Goal: Navigation & Orientation: Understand site structure

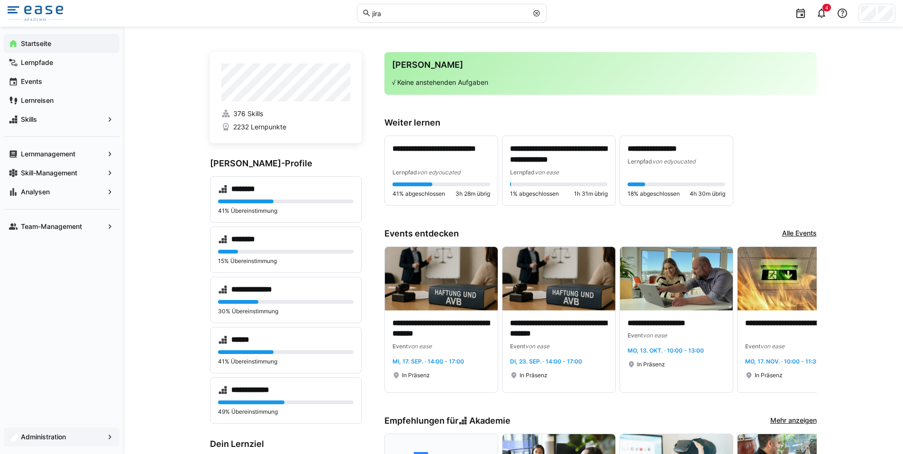
click at [112, 433] on eds-icon at bounding box center [109, 437] width 9 height 9
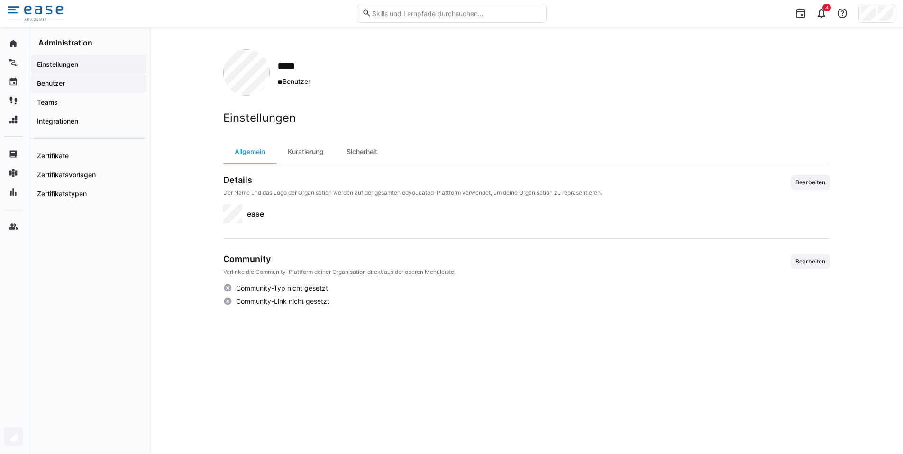
click at [65, 83] on span "Benutzer" at bounding box center [89, 83] width 106 height 9
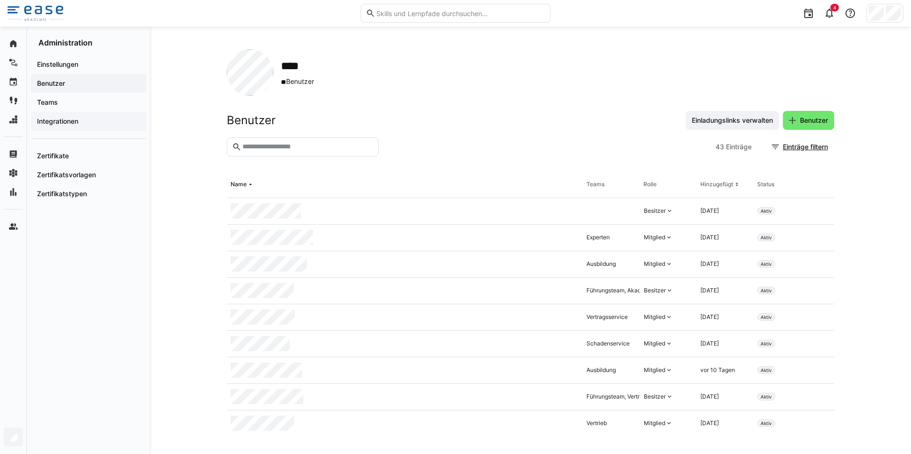
click at [65, 117] on span "Integrationen" at bounding box center [89, 121] width 106 height 9
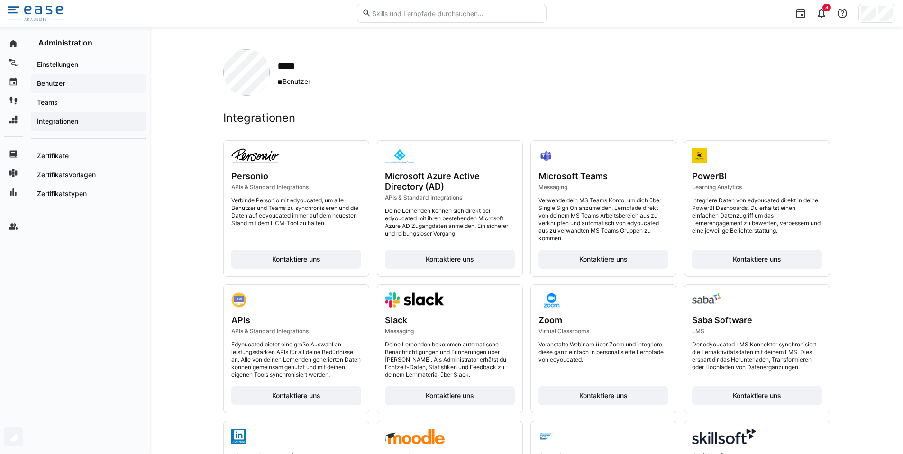
click at [103, 84] on span "Benutzer" at bounding box center [89, 83] width 106 height 9
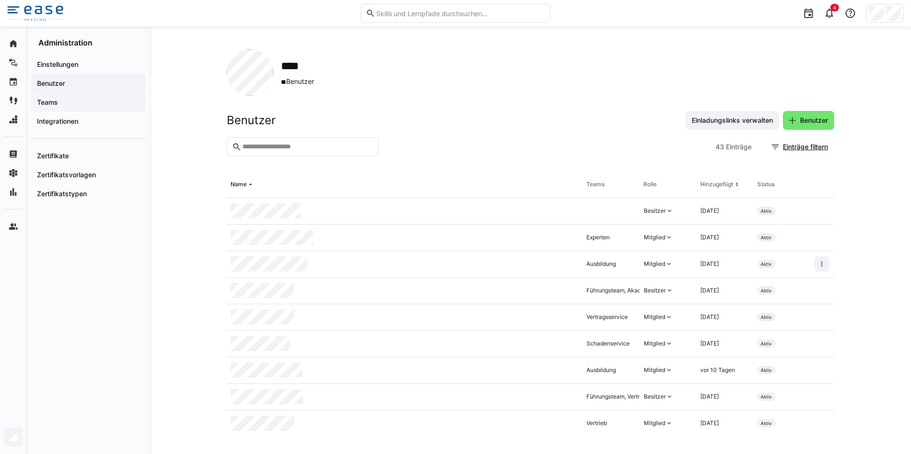
click at [71, 98] on span "Teams" at bounding box center [89, 102] width 106 height 9
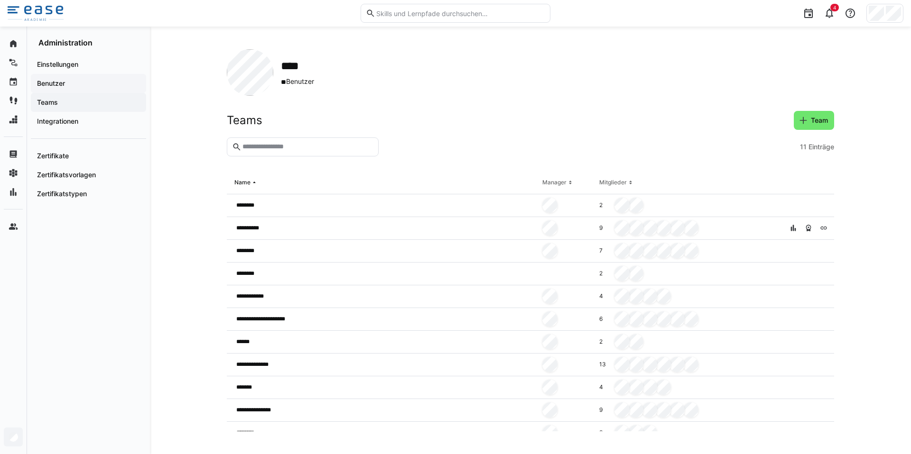
click at [85, 86] on span "Benutzer" at bounding box center [89, 83] width 106 height 9
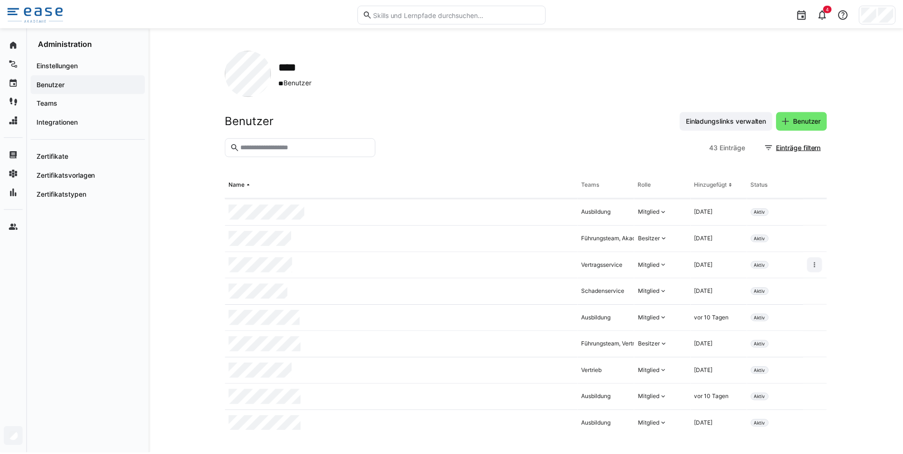
scroll to position [66, 0]
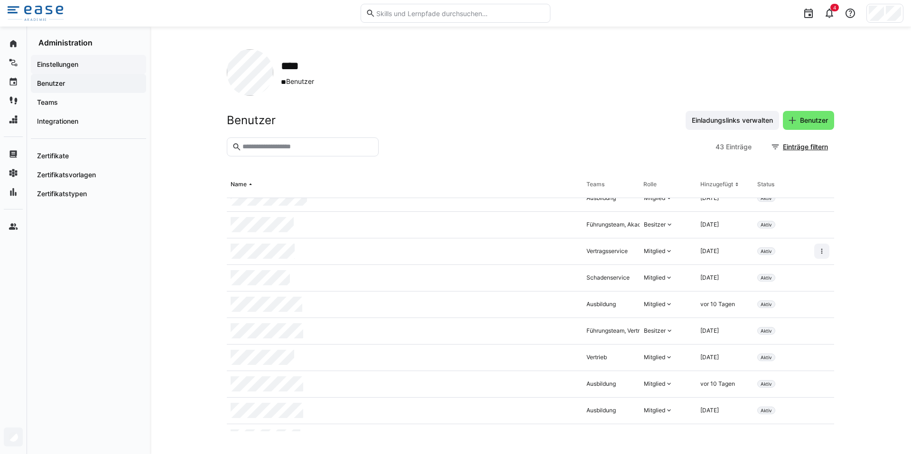
click at [73, 59] on div "Einstellungen" at bounding box center [88, 64] width 115 height 19
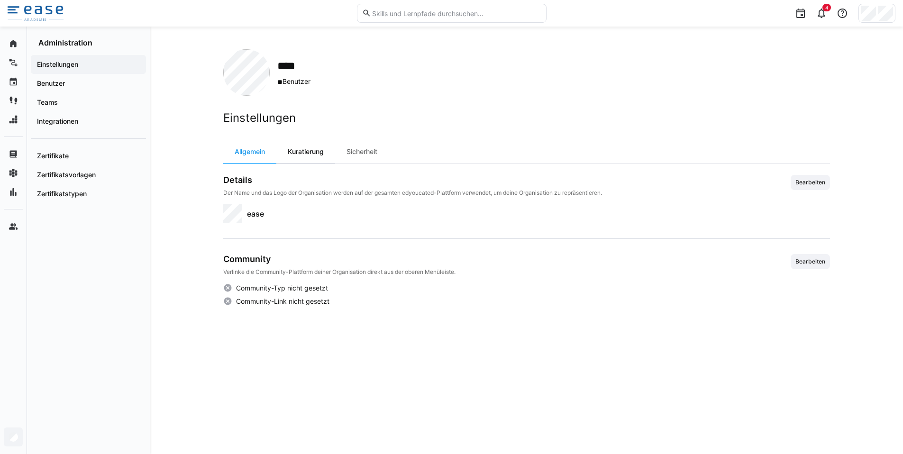
click at [302, 148] on div "Kuratierung" at bounding box center [305, 151] width 59 height 23
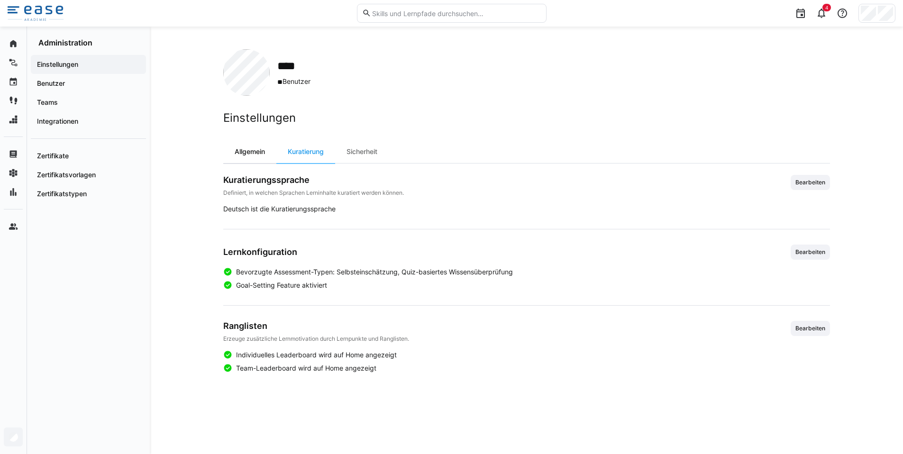
click at [224, 148] on div "Allgemein" at bounding box center [249, 151] width 53 height 23
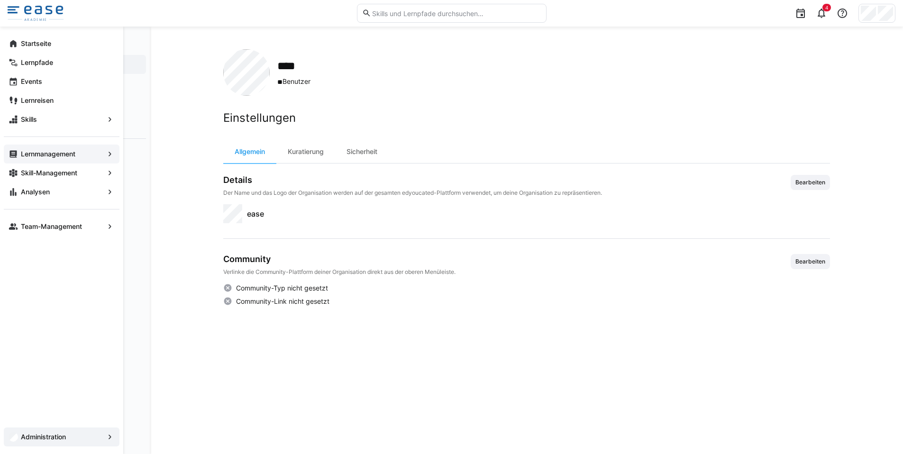
click at [100, 147] on div "Lernmanagement" at bounding box center [62, 154] width 116 height 19
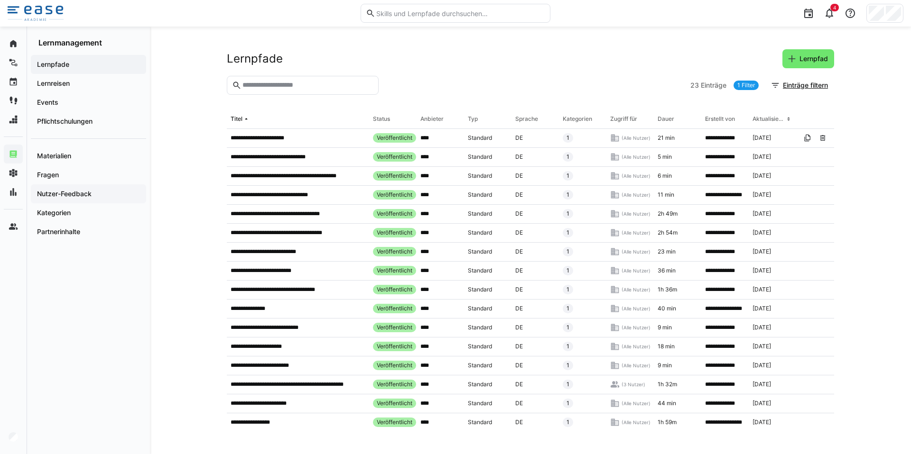
click at [49, 188] on div "Nutzer-Feedback" at bounding box center [88, 193] width 115 height 19
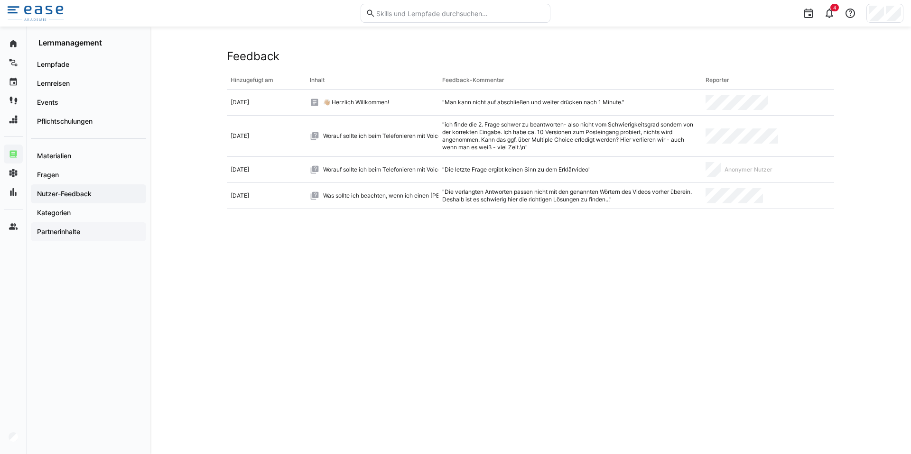
click at [47, 224] on div "Partnerinhalte" at bounding box center [88, 231] width 115 height 19
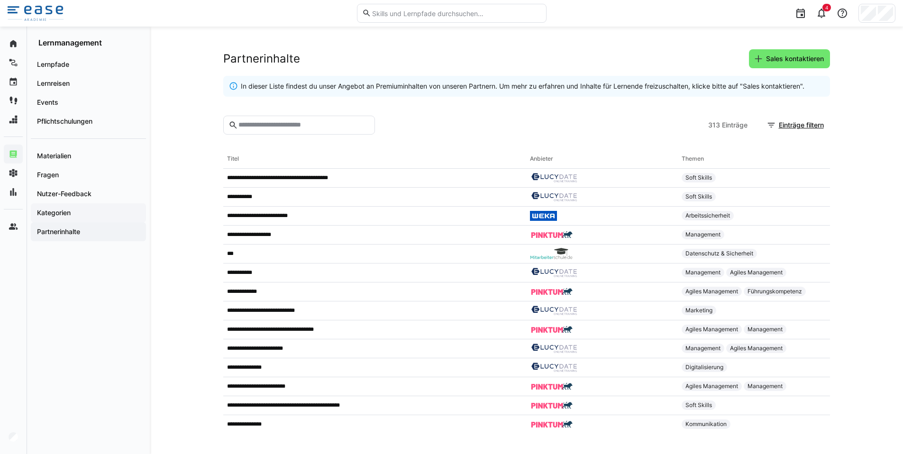
click at [0, 0] on app-navigation-label "Kategorien" at bounding box center [0, 0] width 0 height 0
